Goal: Transaction & Acquisition: Purchase product/service

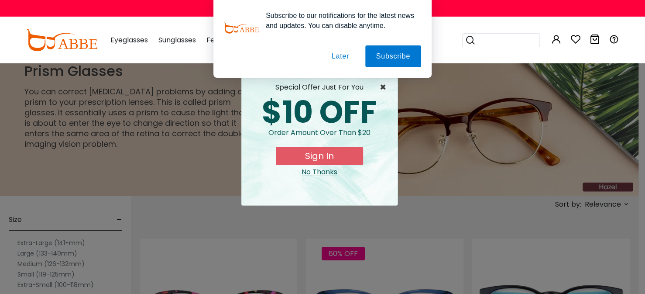
click at [384, 86] on span "×" at bounding box center [385, 87] width 11 height 10
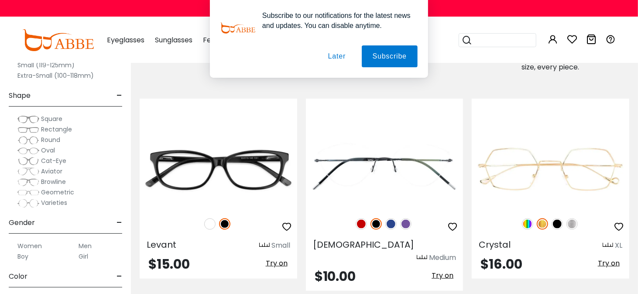
scroll to position [480, 0]
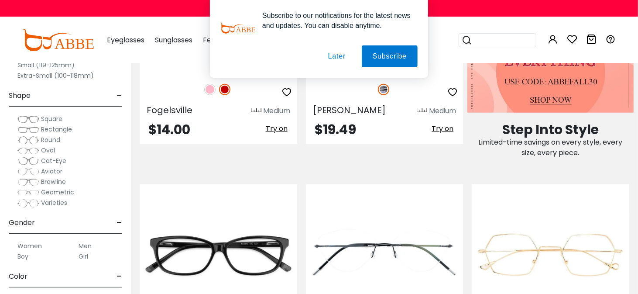
click at [55, 129] on span "Rectangle" at bounding box center [56, 129] width 31 height 9
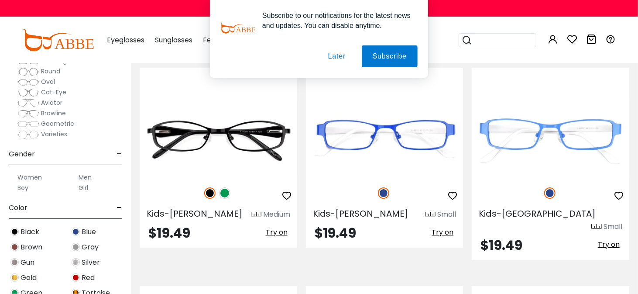
scroll to position [87, 0]
click at [84, 174] on label "Men" at bounding box center [85, 176] width 13 height 10
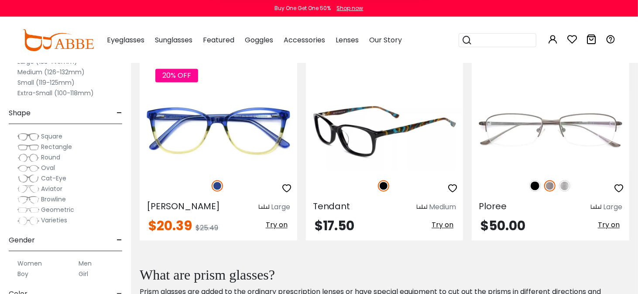
scroll to position [960, 0]
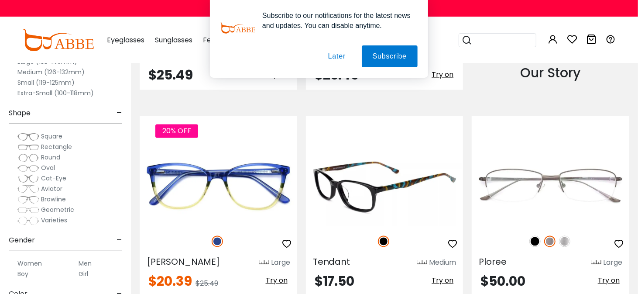
click at [369, 182] on img at bounding box center [385, 187] width 158 height 79
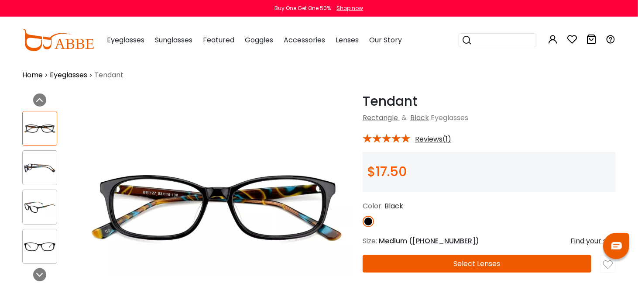
scroll to position [131, 0]
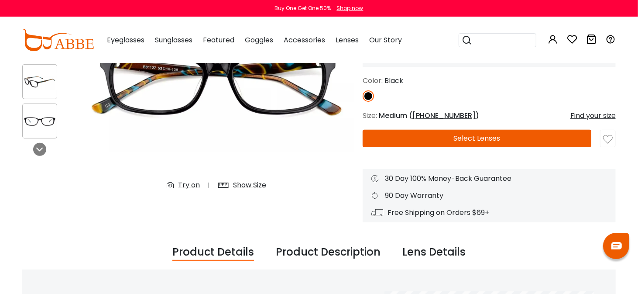
click at [464, 137] on button "Select Lenses" at bounding box center [477, 138] width 229 height 17
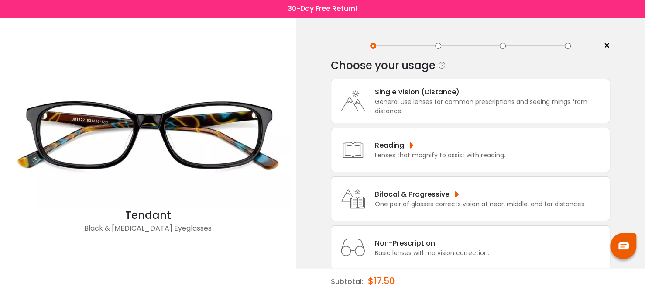
click at [404, 100] on div "General use lenses for common prescriptions and seeing things from distance." at bounding box center [490, 106] width 230 height 18
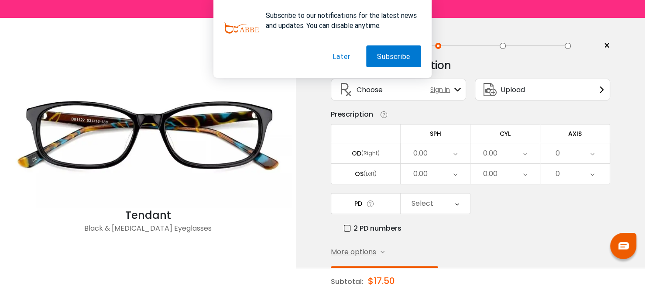
click at [356, 248] on span "More options" at bounding box center [353, 252] width 45 height 10
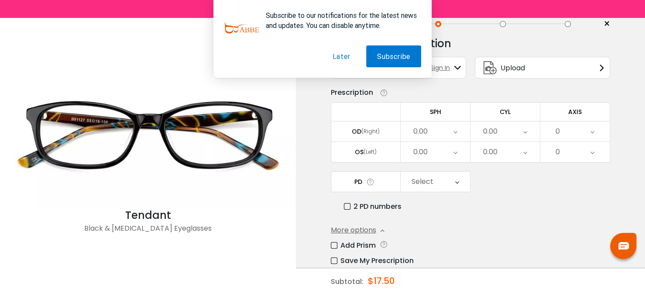
scroll to position [22, 0]
click at [335, 242] on label "Add Prism" at bounding box center [353, 244] width 45 height 11
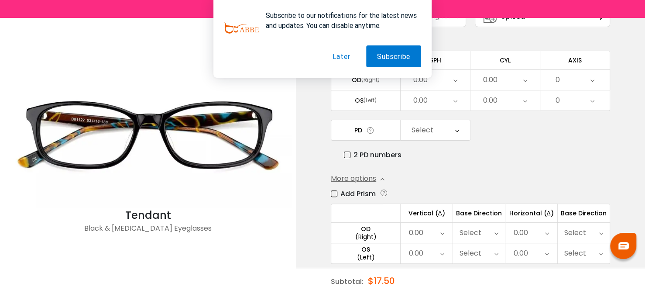
scroll to position [110, 0]
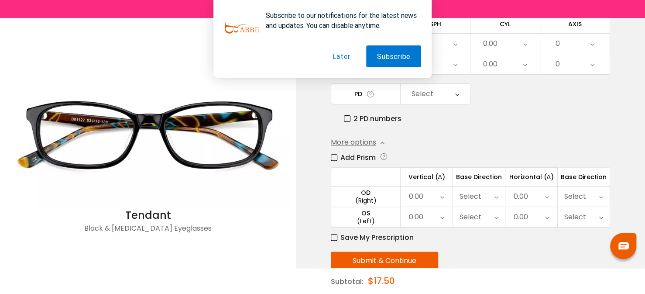
click at [450, 195] on div "0.00" at bounding box center [427, 196] width 52 height 20
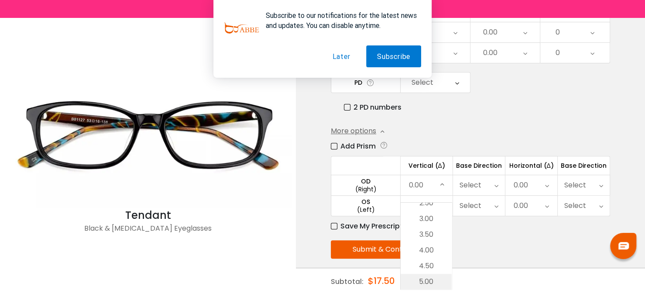
scroll to position [126, 0]
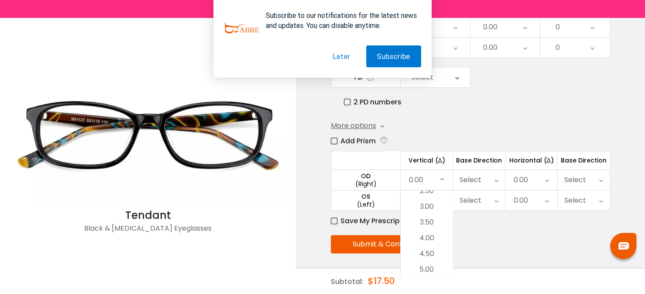
click at [545, 175] on icon at bounding box center [547, 180] width 4 height 20
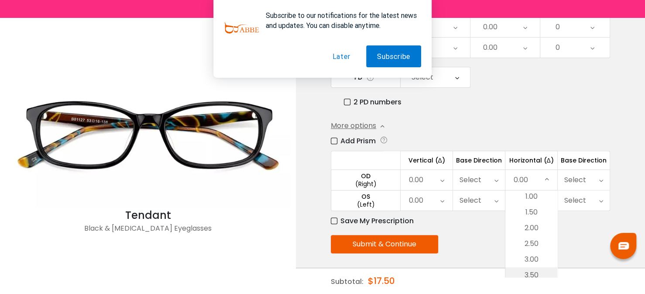
scroll to position [86, 0]
click at [583, 172] on div "Select" at bounding box center [575, 179] width 22 height 17
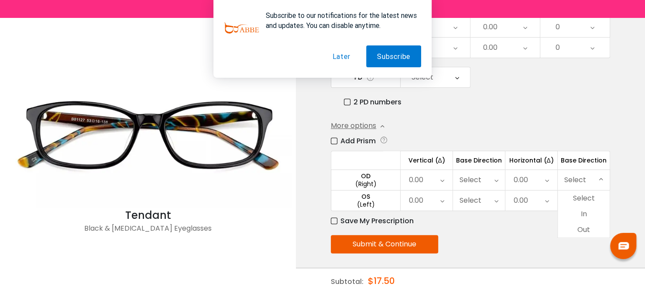
click at [625, 111] on div "< × Choose your usage Single Vision (Distance) This lens helps you see details …" at bounding box center [470, 93] width 349 height 405
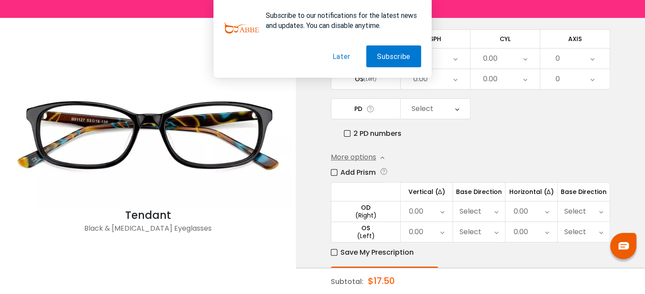
scroll to position [126, 0]
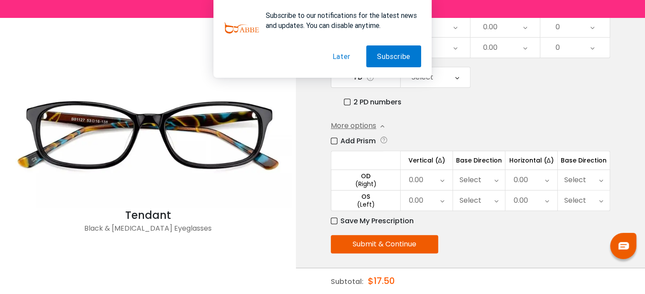
click at [548, 177] on icon at bounding box center [547, 180] width 4 height 20
click at [533, 264] on li "5.00" at bounding box center [531, 269] width 52 height 16
click at [597, 178] on div "Select" at bounding box center [584, 180] width 52 height 20
click at [587, 212] on li "In" at bounding box center [584, 214] width 52 height 16
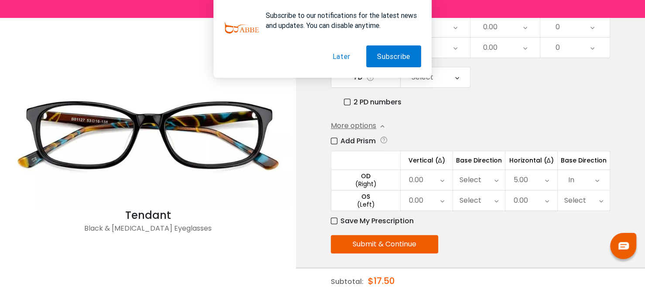
click at [430, 175] on div "0.00" at bounding box center [427, 180] width 52 height 20
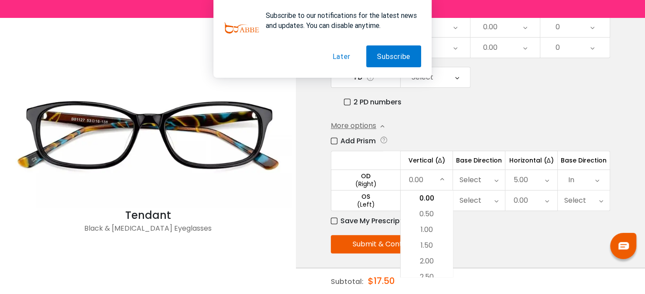
click at [542, 199] on div "0.00" at bounding box center [531, 200] width 52 height 20
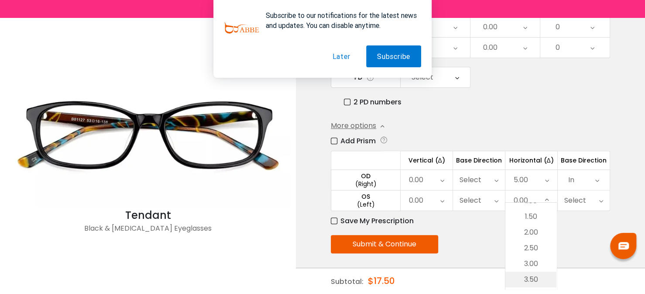
scroll to position [86, 0]
click at [528, 280] on li "5.00" at bounding box center [530, 282] width 51 height 16
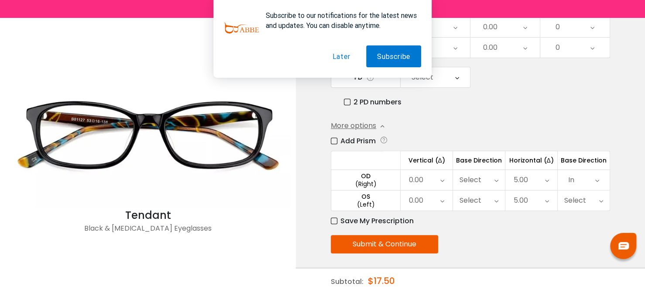
click at [588, 200] on div "Select" at bounding box center [584, 200] width 52 height 20
click at [582, 230] on li "In" at bounding box center [584, 235] width 52 height 16
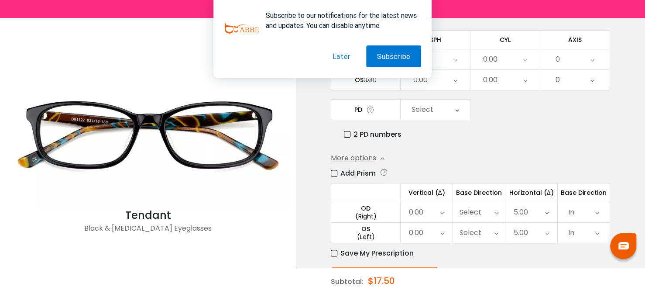
scroll to position [39, 0]
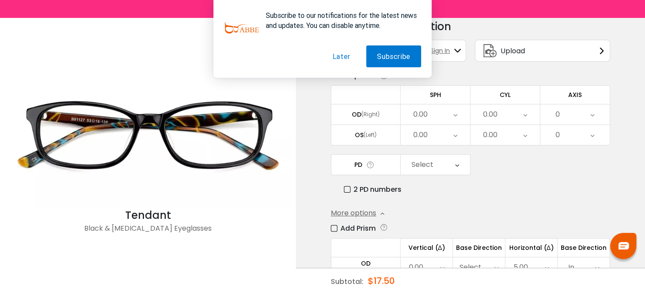
click at [347, 186] on label "2 PD numbers" at bounding box center [373, 189] width 58 height 11
drag, startPoint x: 345, startPoint y: 185, endPoint x: 351, endPoint y: 187, distance: 6.2
click at [345, 185] on label "2 PD numbers" at bounding box center [373, 189] width 58 height 11
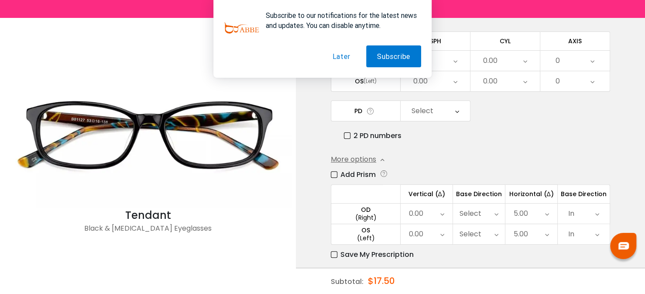
scroll to position [126, 0]
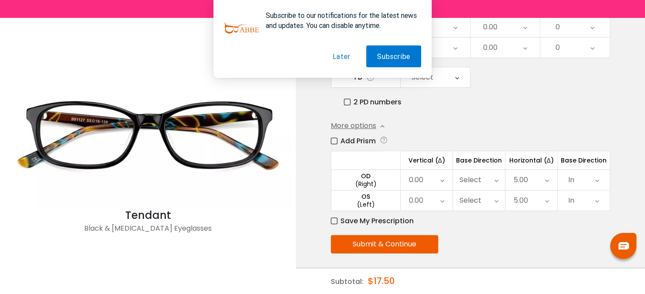
click at [398, 241] on button "Submit & Continue" at bounding box center [384, 244] width 107 height 18
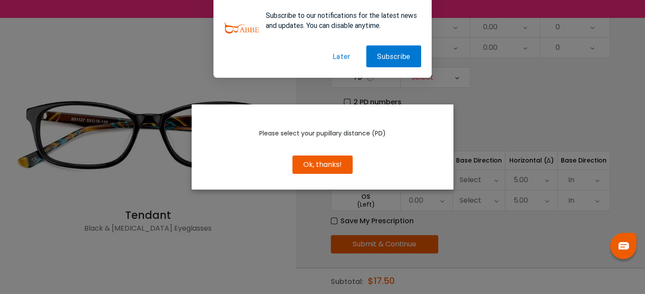
click at [337, 162] on button "Ok, thanks!" at bounding box center [322, 164] width 60 height 18
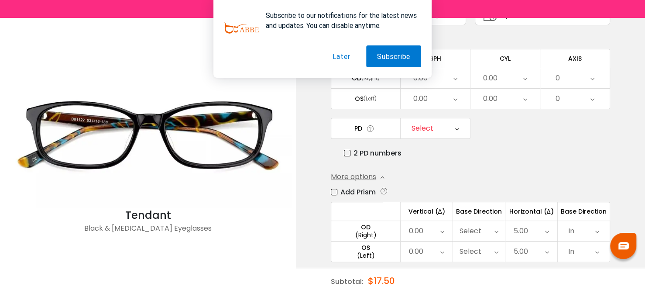
scroll to position [39, 0]
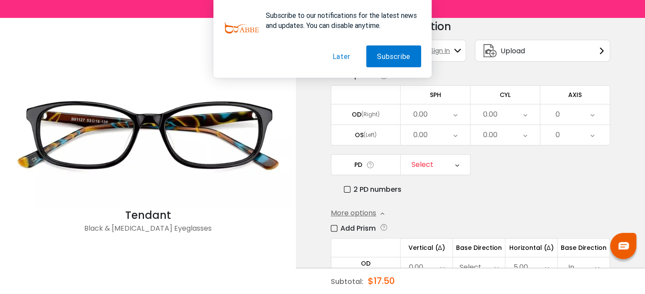
click at [348, 187] on label "2 PD numbers" at bounding box center [373, 189] width 58 height 11
click at [457, 164] on icon at bounding box center [459, 164] width 4 height 20
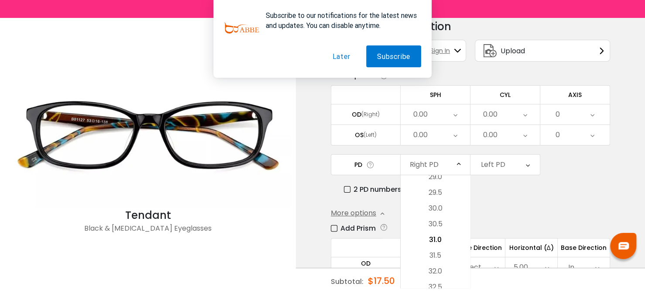
click at [500, 161] on div "Left PD" at bounding box center [493, 164] width 24 height 17
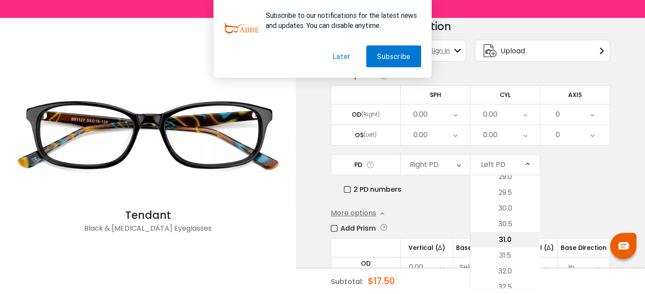
click at [503, 235] on li "31.0" at bounding box center [504, 240] width 69 height 16
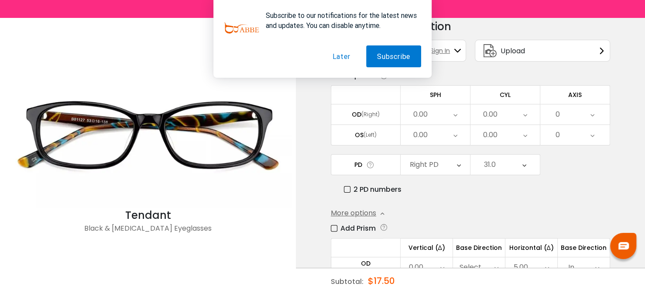
click at [450, 161] on div "Right PD" at bounding box center [435, 164] width 69 height 20
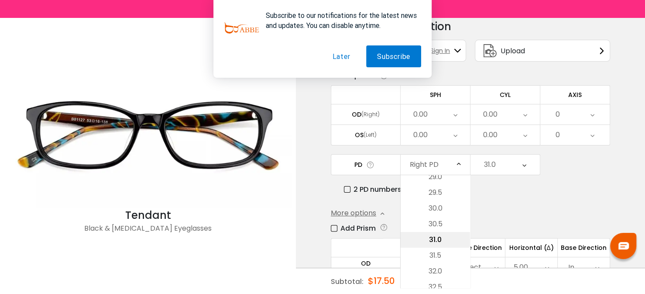
click at [438, 233] on li "31.0" at bounding box center [435, 240] width 69 height 16
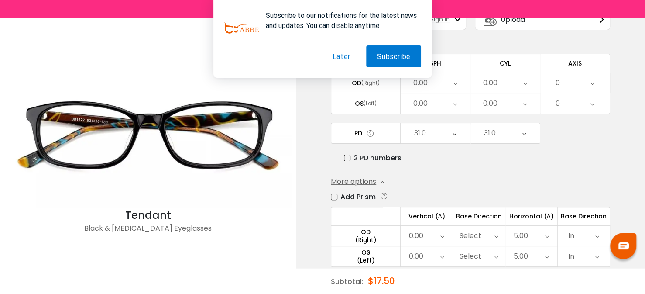
scroll to position [126, 0]
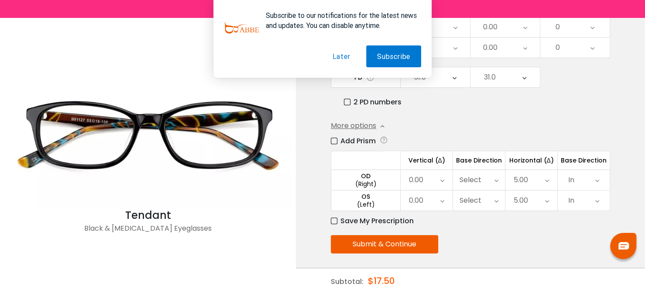
click at [402, 240] on button "Submit & Continue" at bounding box center [384, 244] width 107 height 18
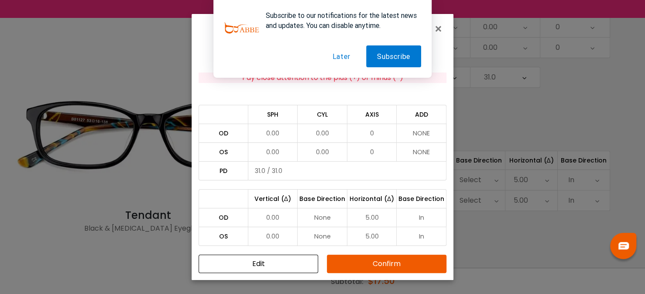
click at [371, 97] on div "Does this match your prescription? Pay close attention to the plus (+) or minus…" at bounding box center [323, 155] width 262 height 249
click at [342, 53] on button "Later" at bounding box center [341, 56] width 40 height 22
